Goal: Answer question/provide support: Answer question/provide support

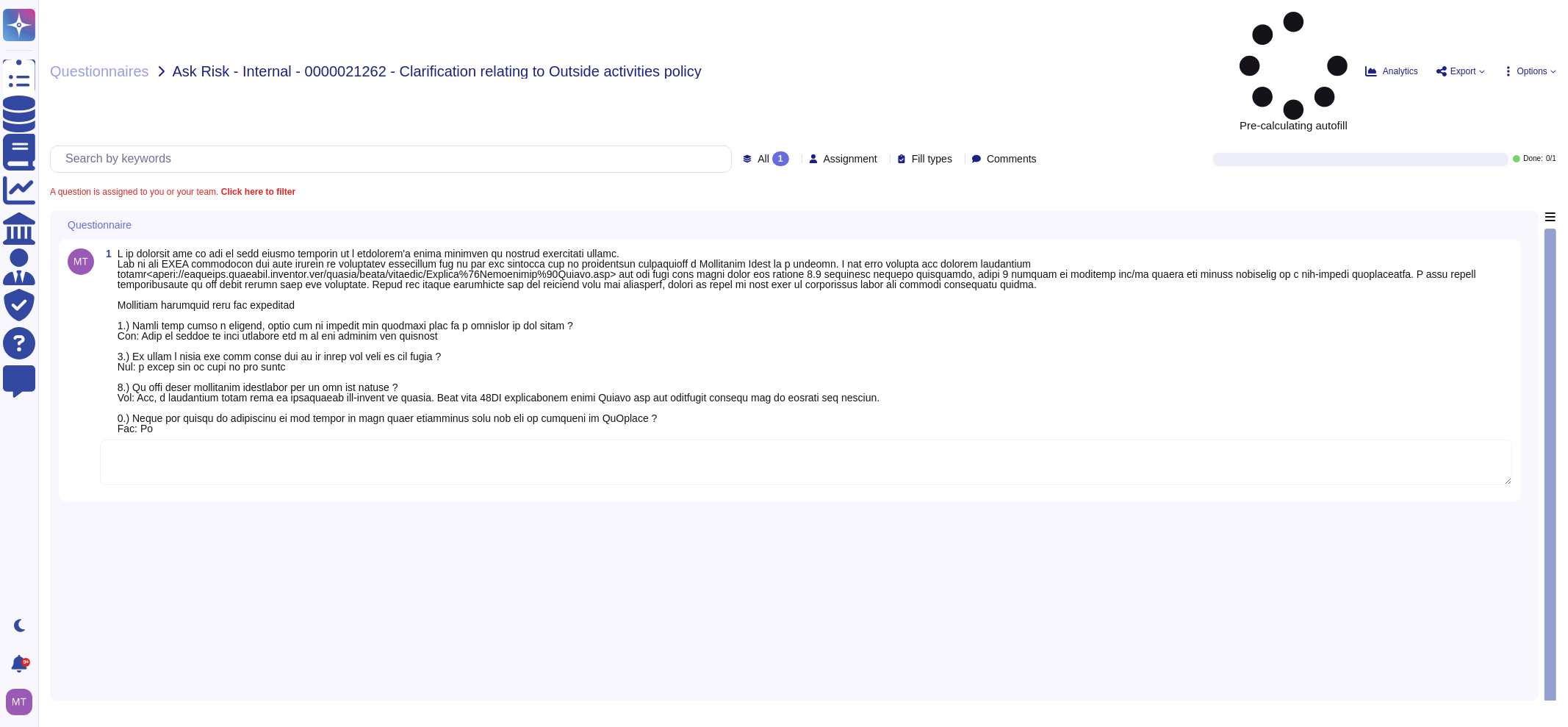
click at [316, 439] on textarea at bounding box center [806, 462] width 1413 height 45
click at [161, 439] on textarea at bounding box center [806, 462] width 1413 height 45
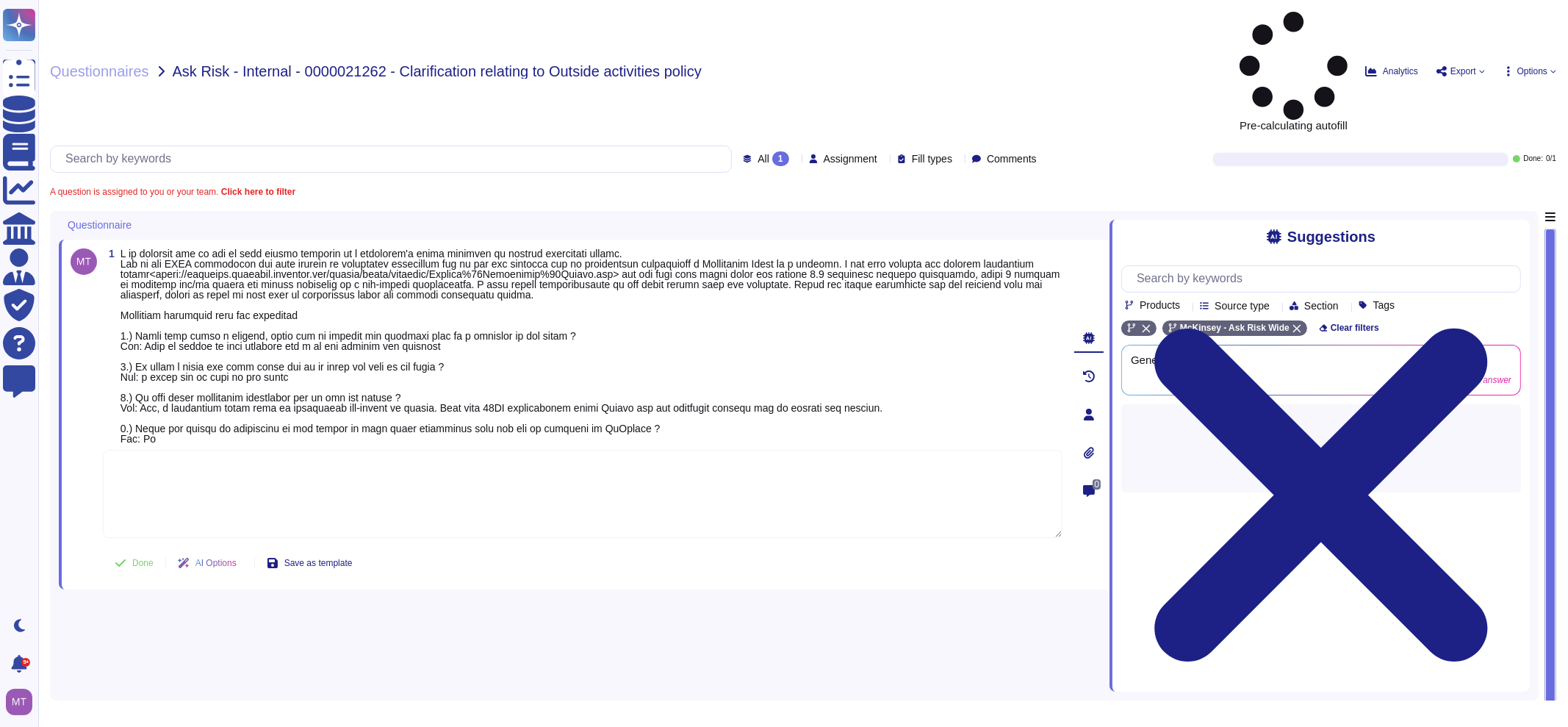
paste textarea "After thoroughly reviewing the matter, we do not see any issues or concerns fro…"
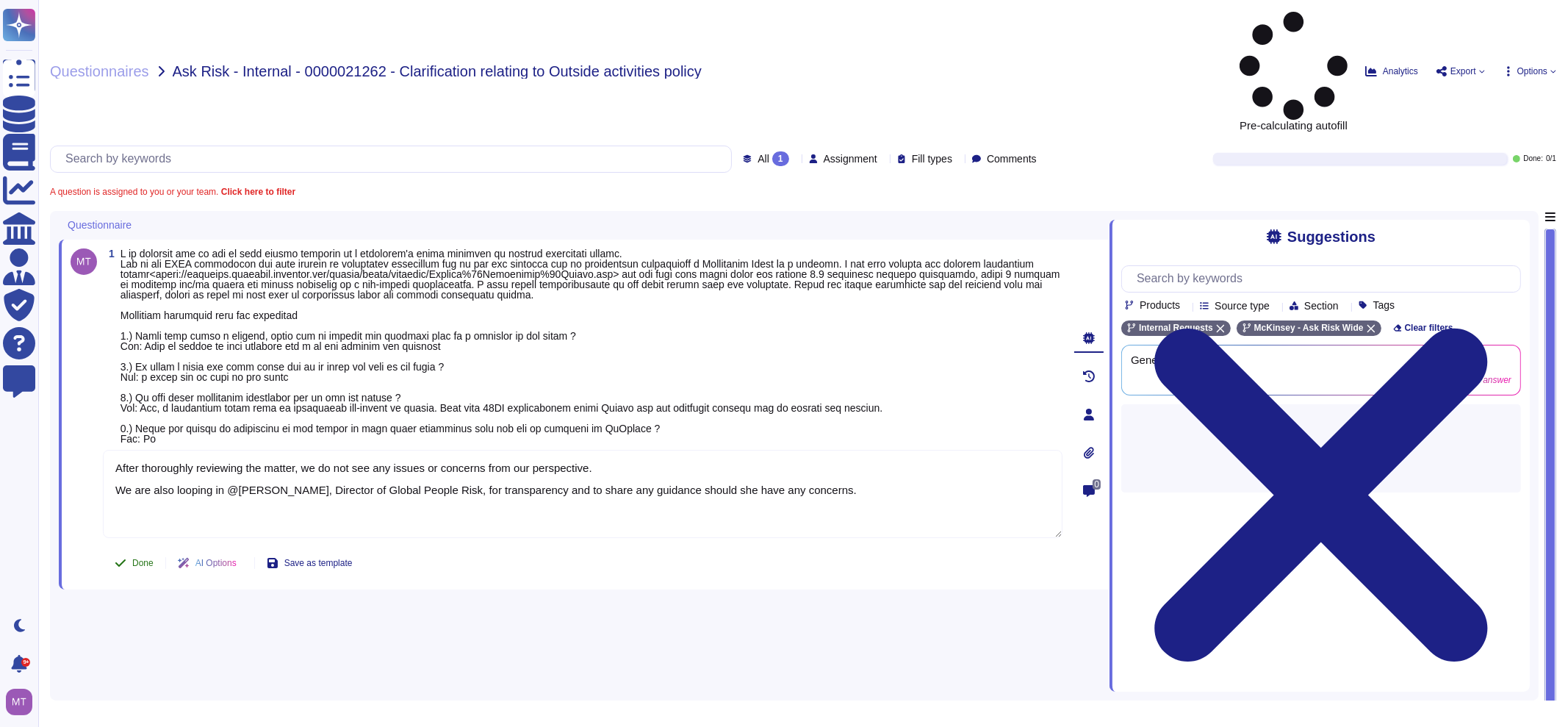
type textarea "After thoroughly reviewing the matter, we do not see any issues or concerns fro…"
click at [134, 549] on button "Done" at bounding box center [134, 563] width 62 height 30
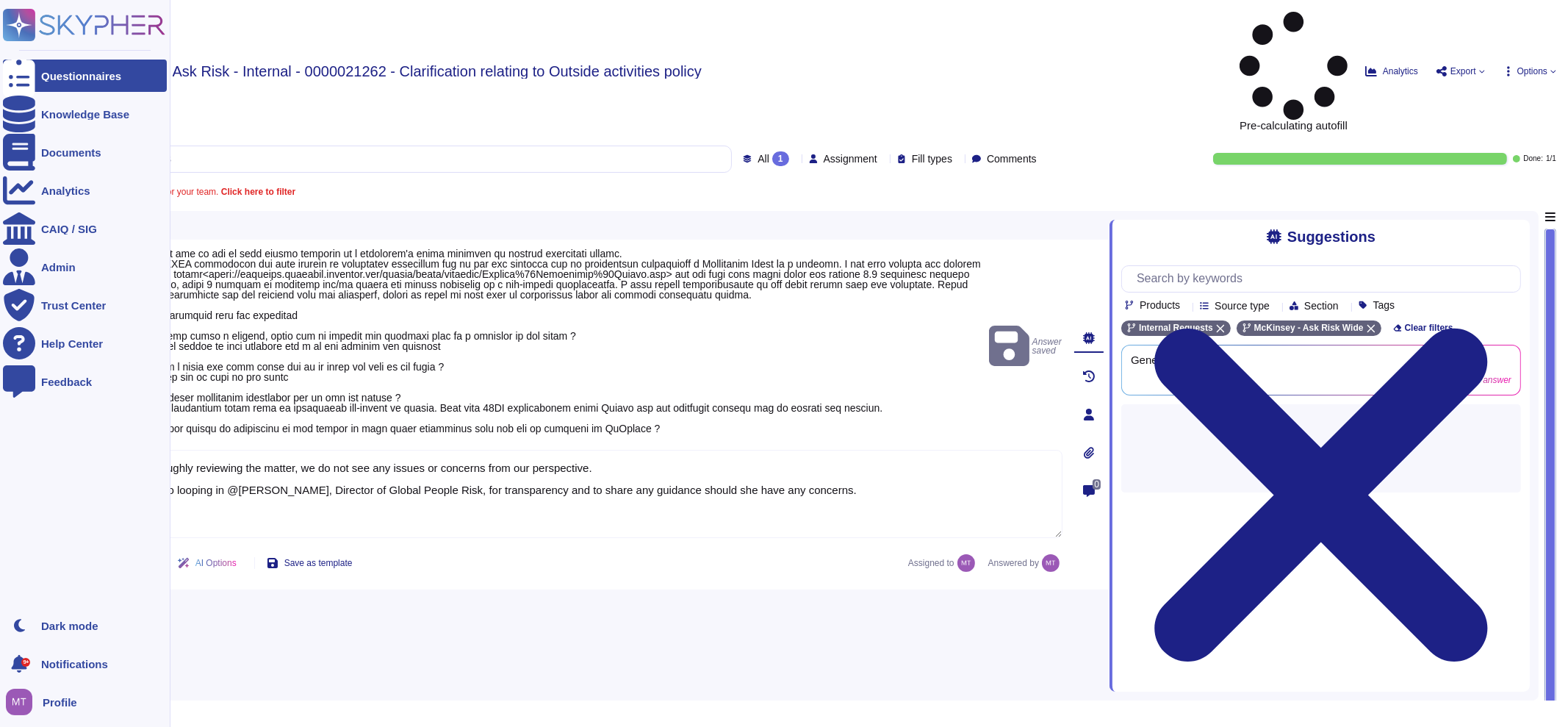
click at [22, 80] on icon at bounding box center [19, 76] width 33 height 43
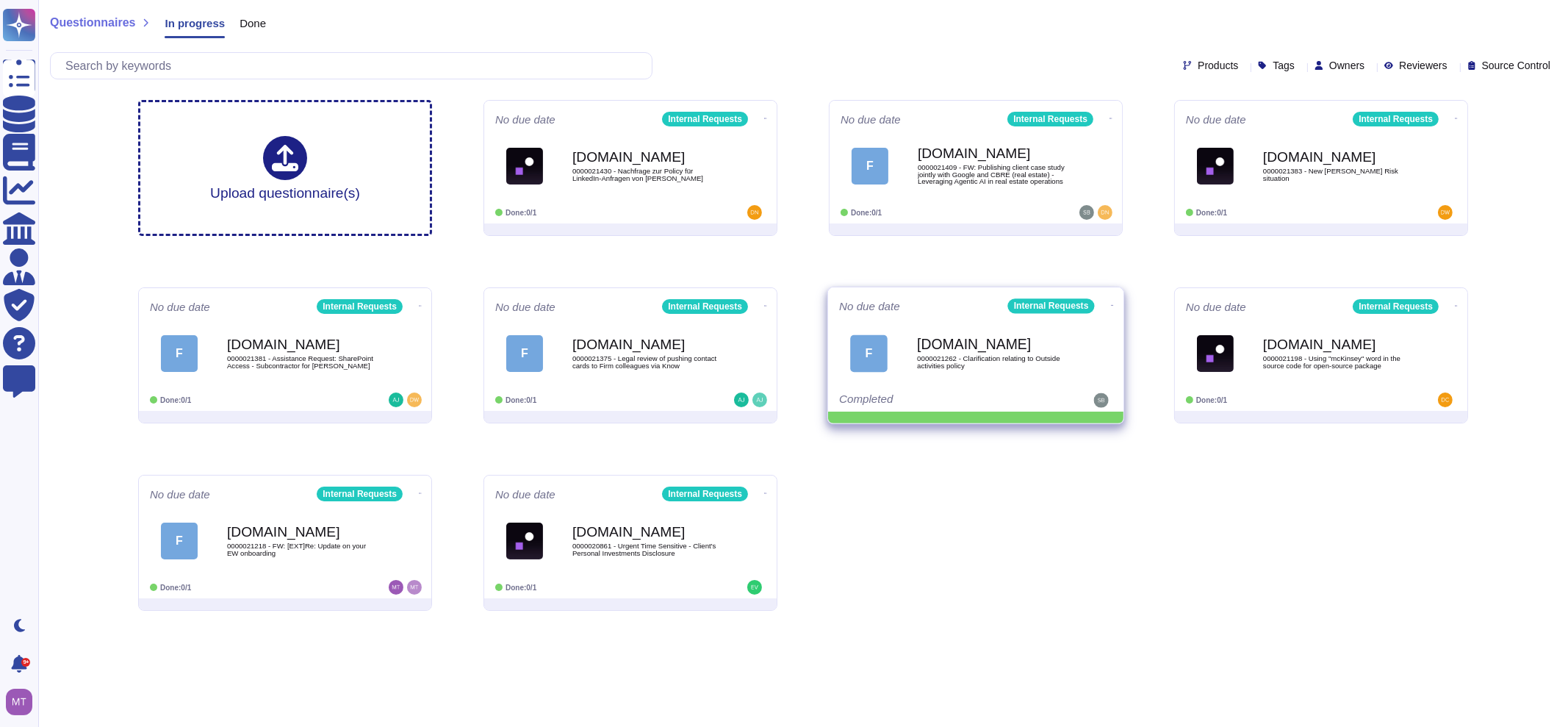
click at [768, 125] on span at bounding box center [765, 117] width 6 height 15
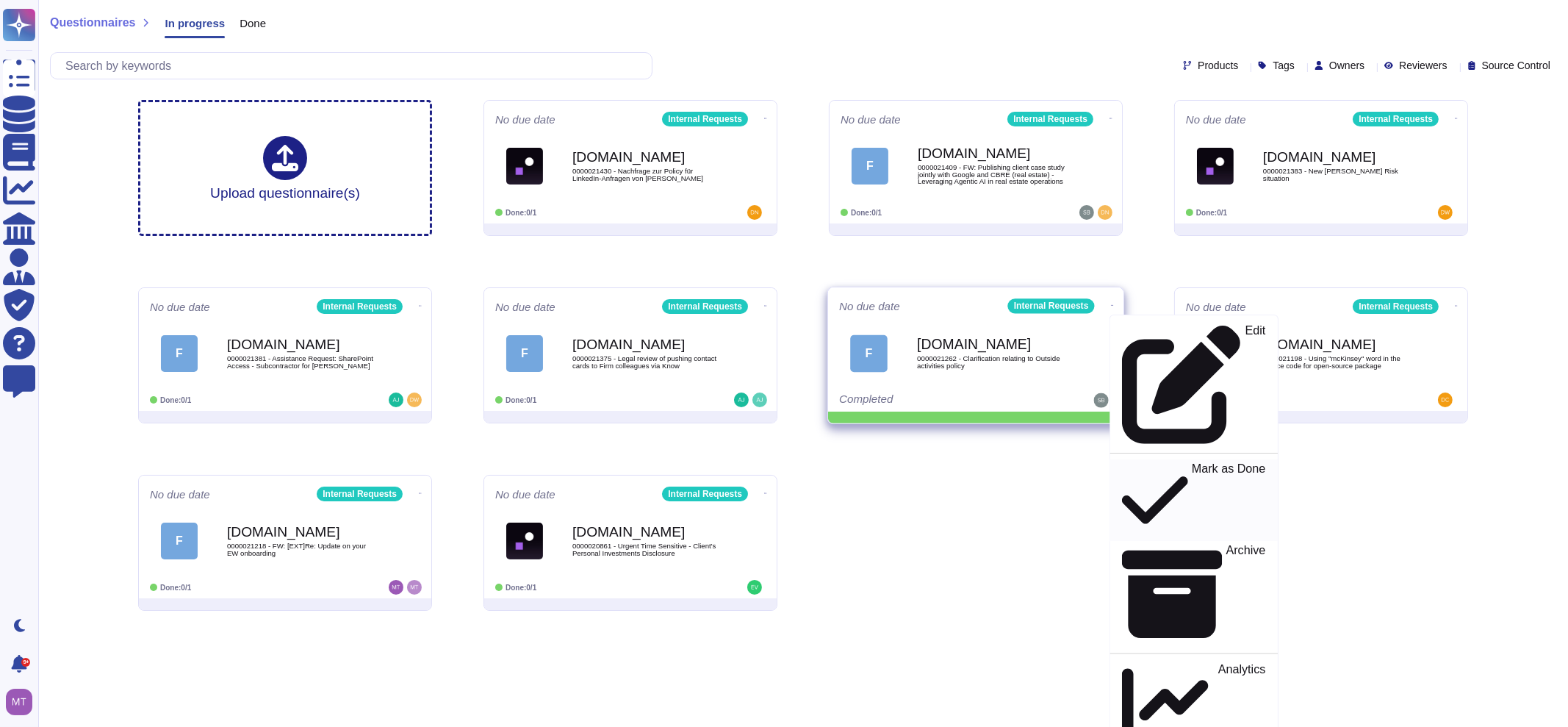
click at [1192, 463] on p "Mark as Done" at bounding box center [1229, 500] width 74 height 75
